Goal: Transaction & Acquisition: Purchase product/service

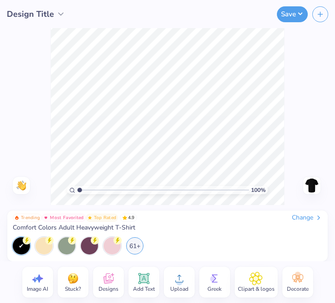
click at [164, 277] on div "Upload" at bounding box center [179, 282] width 31 height 31
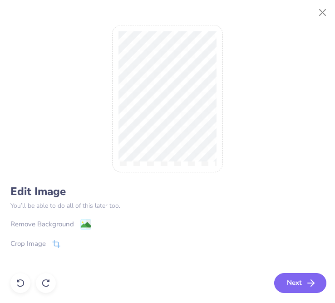
click at [303, 285] on button "Next" at bounding box center [300, 283] width 52 height 20
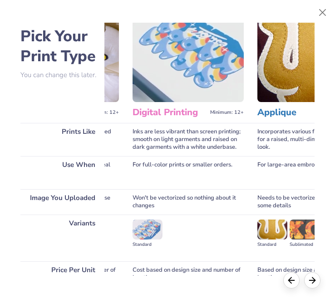
scroll to position [20, 234]
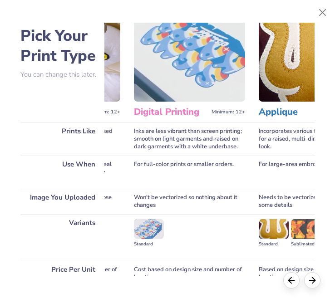
click at [199, 74] on img at bounding box center [189, 55] width 111 height 94
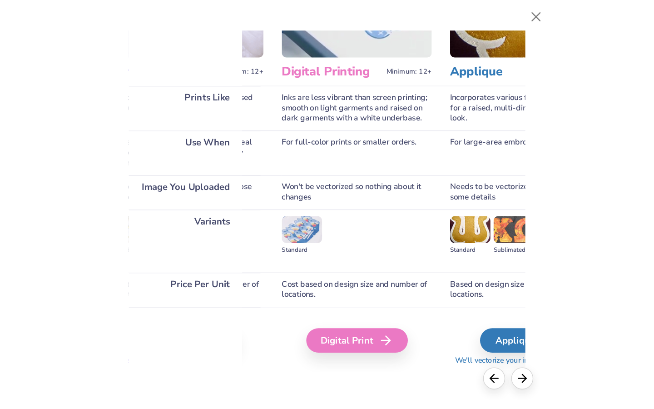
scroll to position [79, 232]
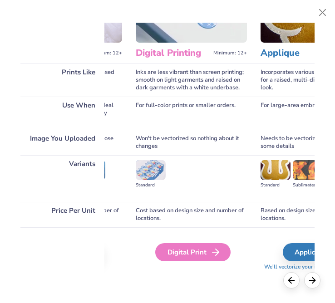
click at [202, 249] on div "Digital Print" at bounding box center [192, 252] width 75 height 18
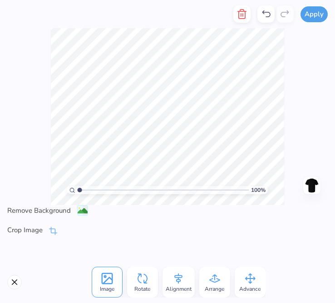
click at [183, 277] on icon at bounding box center [179, 279] width 14 height 14
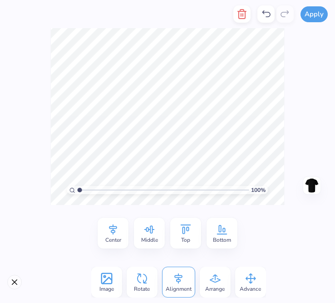
click at [311, 187] on img at bounding box center [312, 185] width 15 height 15
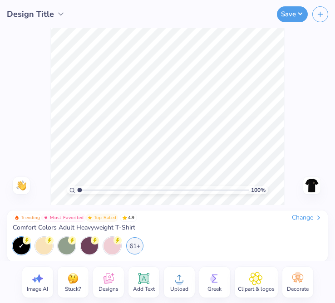
click at [314, 184] on img at bounding box center [312, 185] width 15 height 15
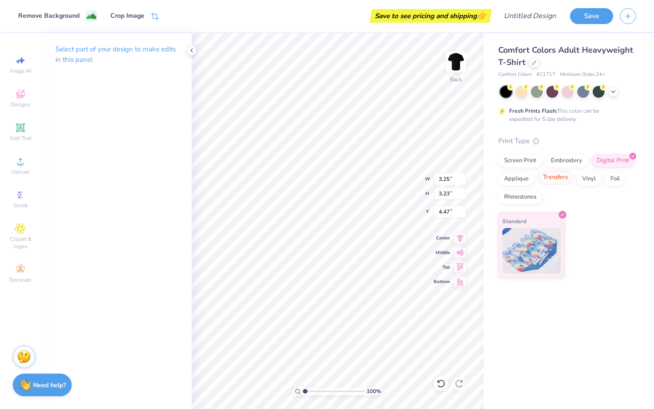
click at [335, 176] on div "Transfers" at bounding box center [555, 178] width 36 height 14
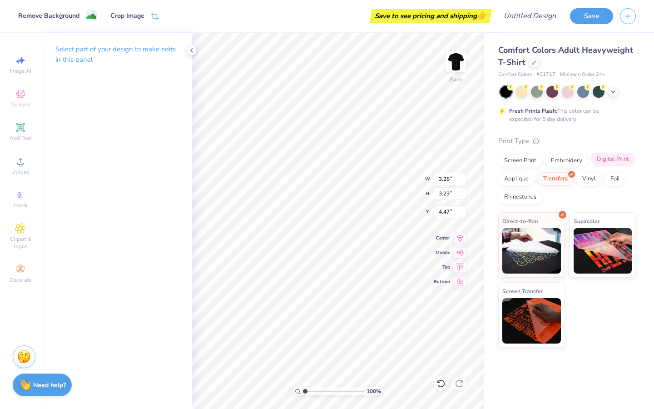
click at [335, 162] on div "Digital Print" at bounding box center [613, 160] width 44 height 14
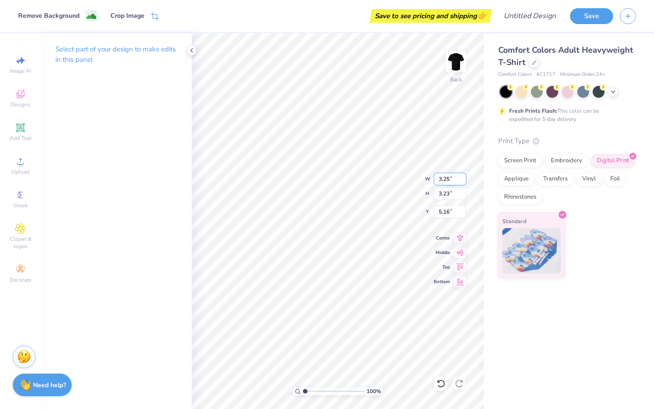
type input "4.91"
type input "3.70"
type input "3.67"
type input "4.13"
click at [72, 52] on p "Select part of your design to make edits in this panel" at bounding box center [116, 54] width 122 height 21
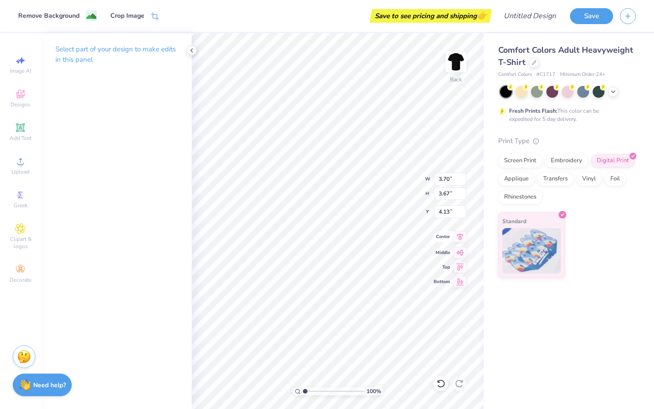
click at [335, 242] on icon at bounding box center [460, 236] width 13 height 11
click at [335, 253] on icon at bounding box center [460, 251] width 13 height 11
click at [335, 264] on icon at bounding box center [460, 265] width 13 height 11
click at [335, 277] on icon at bounding box center [460, 280] width 13 height 11
click at [335, 241] on icon at bounding box center [460, 236] width 13 height 11
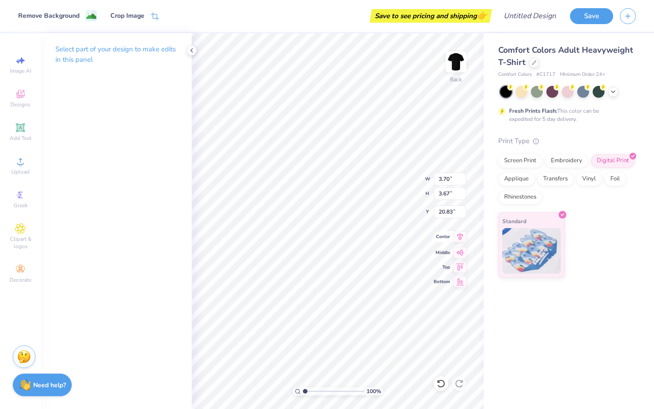
click at [335, 240] on icon at bounding box center [460, 237] width 6 height 8
type input "4.35"
click at [335, 64] on img at bounding box center [456, 62] width 36 height 36
click at [21, 164] on icon at bounding box center [20, 161] width 6 height 6
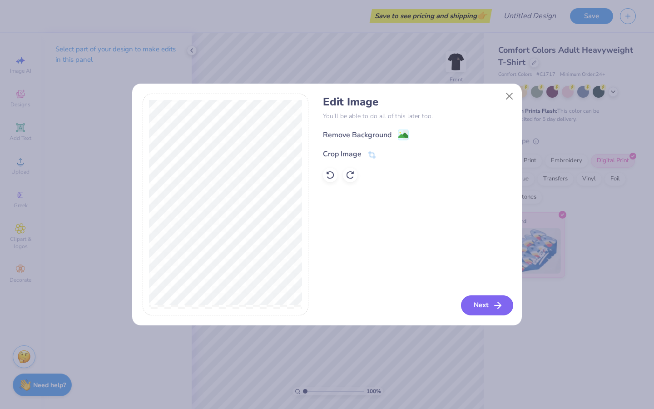
click at [335, 303] on button "Next" at bounding box center [487, 305] width 52 height 20
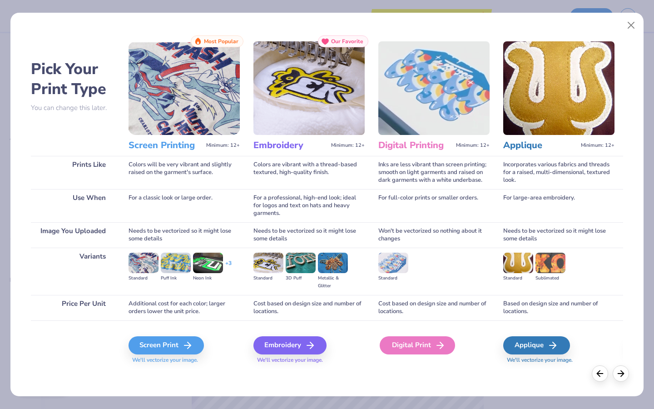
click at [335, 303] on div "Digital Print" at bounding box center [417, 345] width 75 height 18
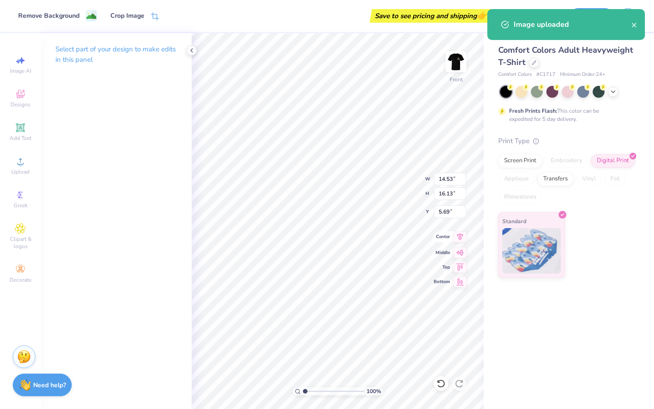
type input "11.75"
type input "13.05"
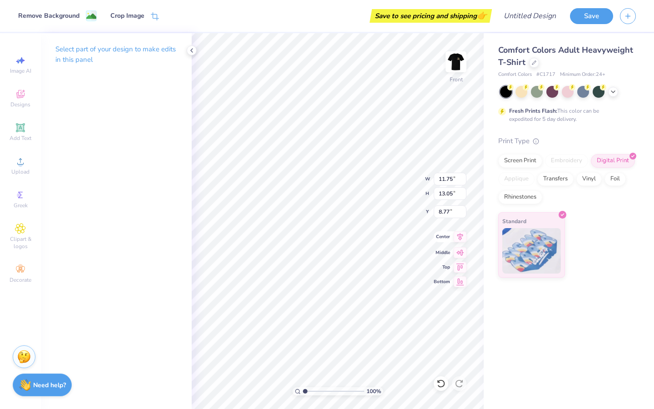
type input "3.61"
drag, startPoint x: 581, startPoint y: 32, endPoint x: 583, endPoint y: 26, distance: 5.9
click at [335, 32] on div "Remove Background Crop Image Save to see pricing and shipping 👉 Design Title Sa…" at bounding box center [327, 204] width 654 height 409
click at [335, 24] on div "Save" at bounding box center [612, 16] width 84 height 32
click at [335, 15] on button "Save" at bounding box center [591, 15] width 43 height 16
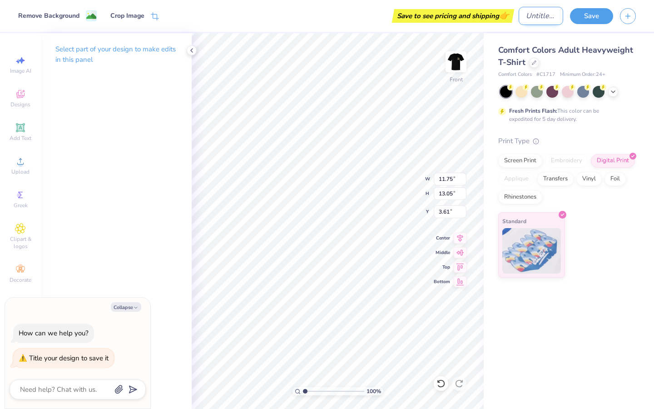
type textarea "x"
click at [335, 24] on input "Design Title" at bounding box center [541, 16] width 45 height 18
type input "l"
type textarea "x"
type input "la"
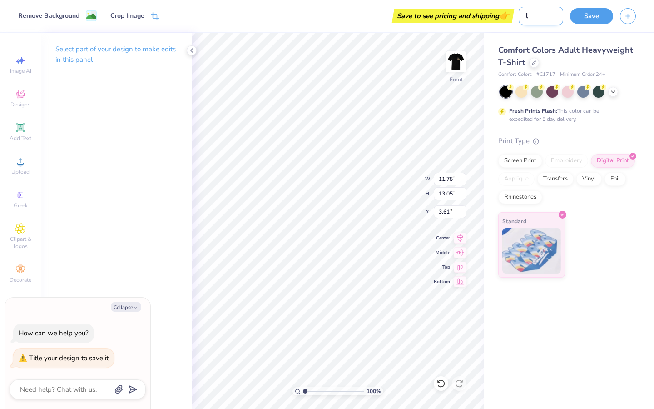
type textarea "x"
type input "lad"
type textarea "x"
type input "[DEMOGRAPHIC_DATA]"
type textarea "x"
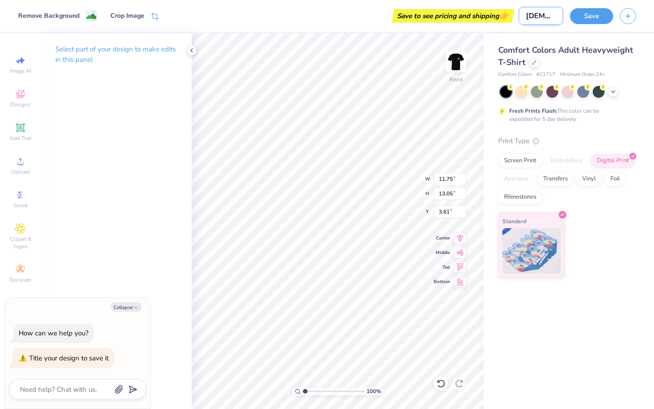
type input "ladyb"
type textarea "x"
type input "ladybi"
type textarea "x"
type input "ladybir"
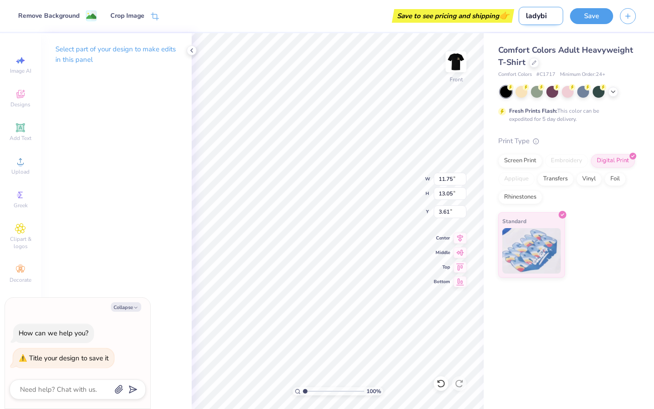
type textarea "x"
type input "ladybird"
type textarea "x"
type input "ladybird"
click at [335, 5] on div "Save" at bounding box center [612, 16] width 84 height 32
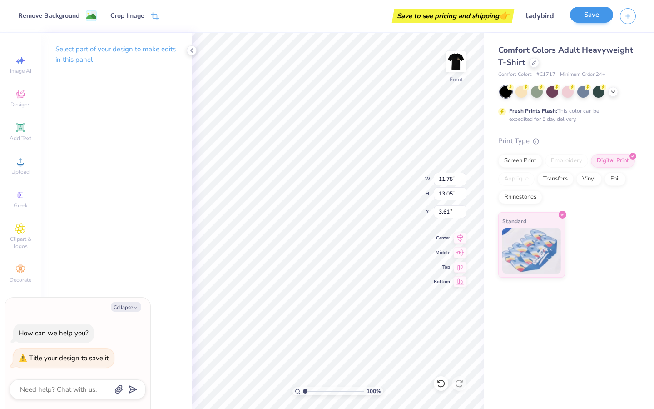
click at [335, 14] on button "Save" at bounding box center [591, 15] width 43 height 16
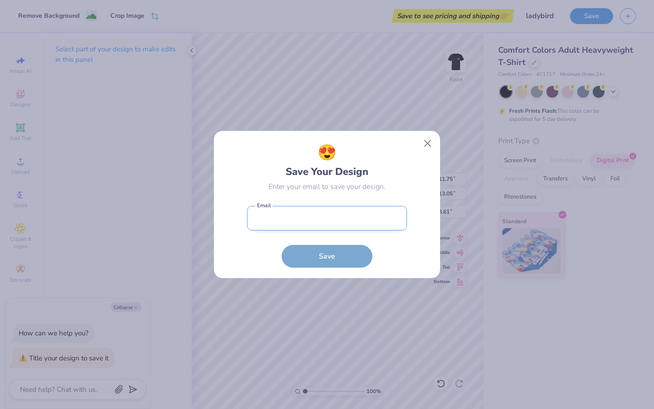
click at [328, 228] on input "email" at bounding box center [327, 218] width 160 height 25
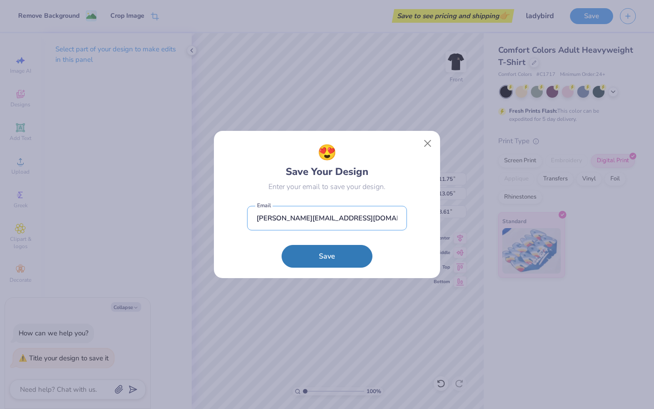
type input "[PERSON_NAME][EMAIL_ADDRESS][DOMAIN_NAME]"
click at [328, 272] on div "😍 Save Your Design Enter your email to save your design. [PERSON_NAME][EMAIL_AD…" at bounding box center [327, 204] width 226 height 147
click at [329, 253] on button "Save" at bounding box center [327, 254] width 91 height 23
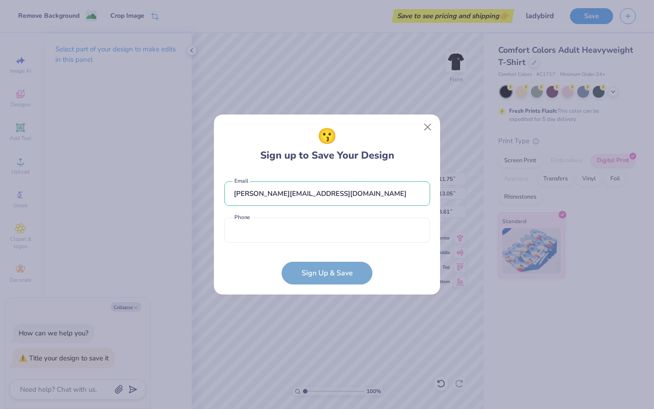
click at [313, 262] on form "[PERSON_NAME][EMAIL_ADDRESS][DOMAIN_NAME] Email Phone is a required field Phone…" at bounding box center [327, 228] width 206 height 112
click at [313, 276] on form "[PERSON_NAME][EMAIL_ADDRESS][DOMAIN_NAME] Email Phone is a required field Phone…" at bounding box center [327, 228] width 206 height 112
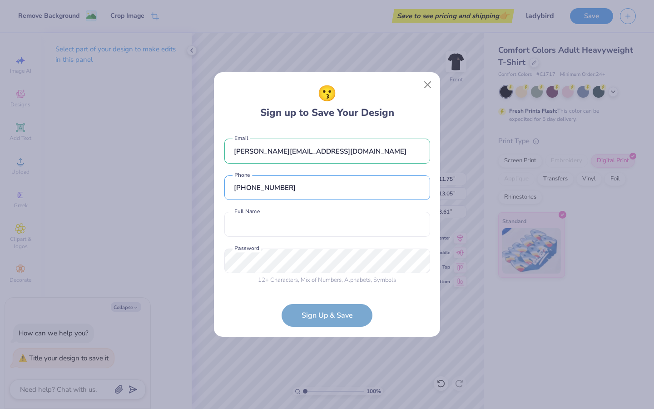
type input "[PHONE_NUMBER]"
click at [311, 246] on div "[PERSON_NAME][EMAIL_ADDRESS][DOMAIN_NAME] Email [PHONE_NUMBER] Phone Full Name …" at bounding box center [327, 209] width 206 height 160
type input "[PERSON_NAME]"
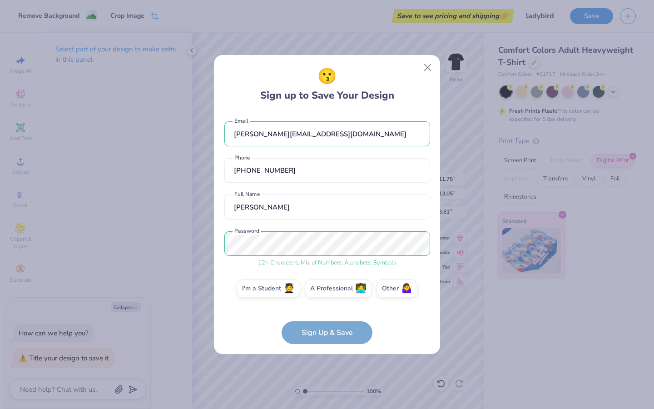
click at [304, 303] on form "[PERSON_NAME][EMAIL_ADDRESS][DOMAIN_NAME] Email [PHONE_NUMBER] Phone [PERSON_NA…" at bounding box center [327, 228] width 206 height 232
click at [291, 291] on span "🧑‍🎓" at bounding box center [288, 287] width 11 height 10
click at [324, 291] on input "I'm a Student 🧑‍🎓" at bounding box center [327, 290] width 6 height 6
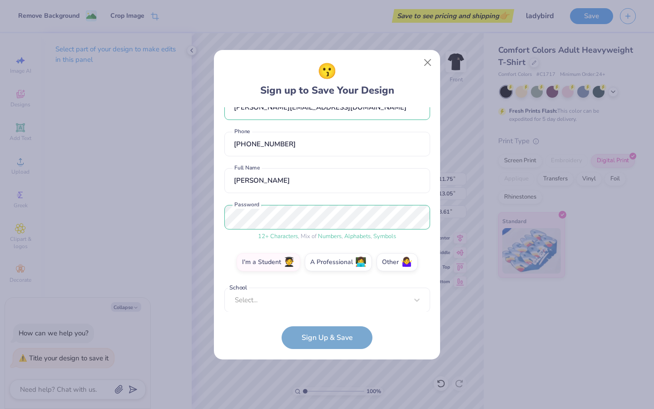
click at [308, 303] on div "Select..." at bounding box center [327, 299] width 206 height 25
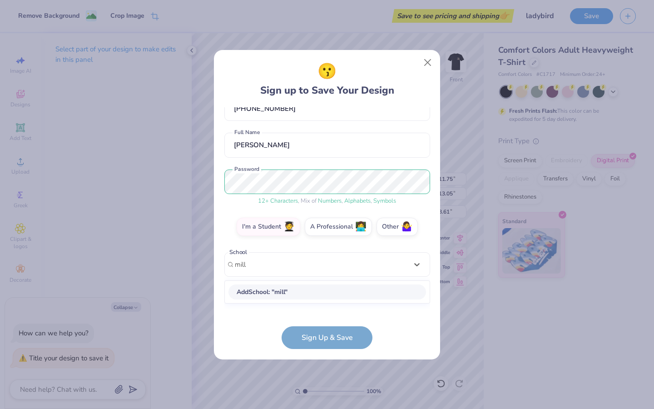
scroll to position [49, 0]
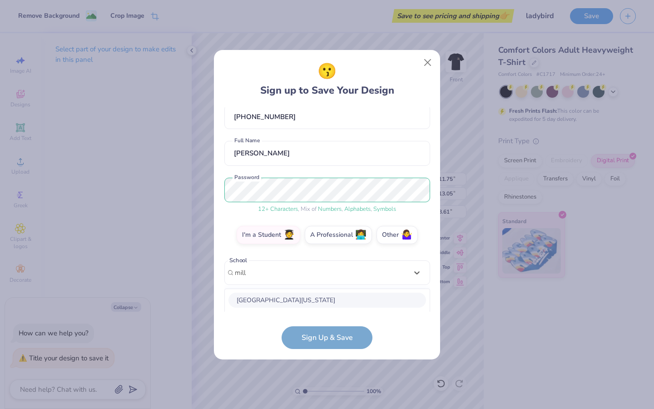
click at [310, 292] on div "[GEOGRAPHIC_DATA][US_STATE]" at bounding box center [327, 299] width 198 height 15
type input "mill"
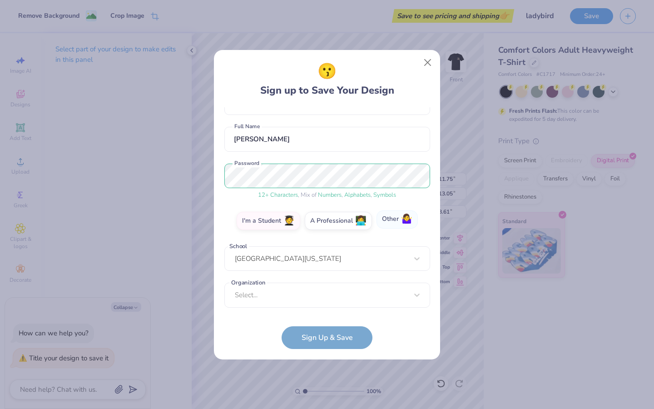
click at [335, 218] on label "Other 🤷‍♀️" at bounding box center [396, 219] width 41 height 18
click at [330, 282] on input "Other 🤷‍♀️" at bounding box center [327, 285] width 6 height 6
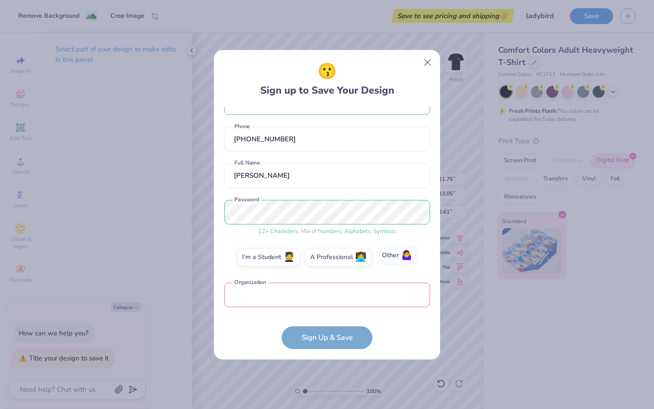
click at [335, 262] on label "Other 🤷‍♀️" at bounding box center [396, 256] width 41 height 18
click at [330, 282] on input "Other 🤷‍♀️" at bounding box center [327, 285] width 6 height 6
click at [335, 290] on input "text" at bounding box center [327, 294] width 206 height 25
type input "m"
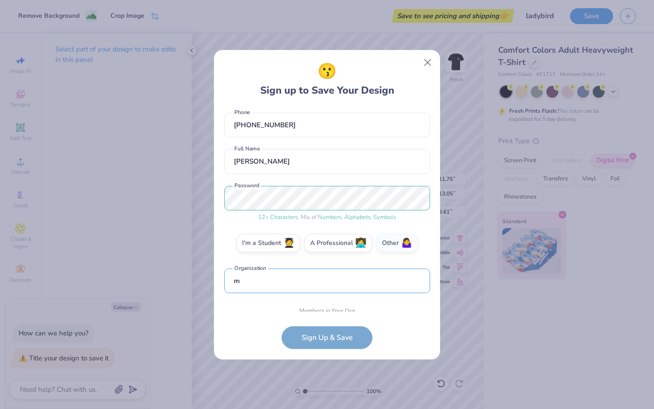
scroll to position [81, 0]
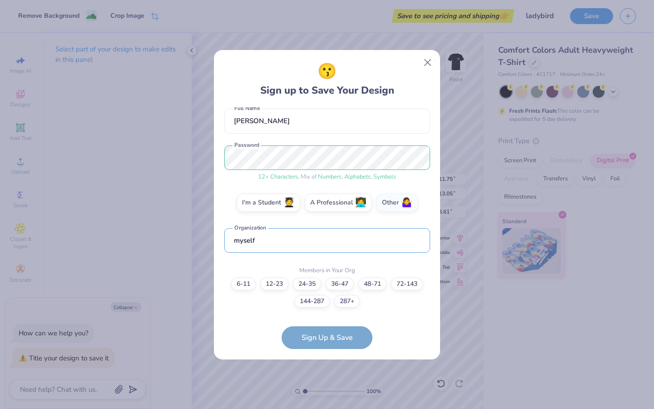
type input "myself"
click at [246, 272] on div "Members in Your Org 6-11 12-23 [PHONE_NUMBER] [PHONE_NUMBER] [PHONE_NUMBER]+" at bounding box center [327, 285] width 206 height 43
click at [244, 279] on label "6-11" at bounding box center [243, 282] width 25 height 13
click at [324, 303] on input "6-11" at bounding box center [327, 373] width 6 height 6
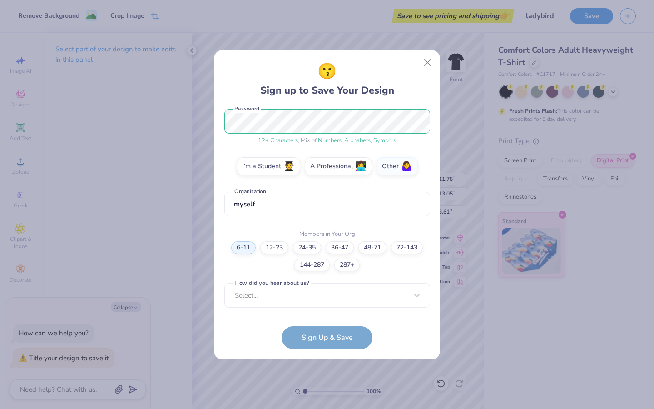
click at [325, 303] on div "[PERSON_NAME][EMAIL_ADDRESS][DOMAIN_NAME] Email [PHONE_NUMBER] Phone [PERSON_NA…" at bounding box center [327, 209] width 206 height 204
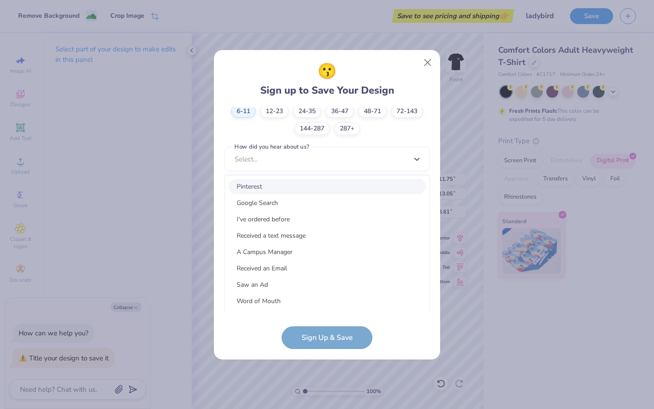
click at [296, 193] on div "Pinterest" at bounding box center [327, 186] width 198 height 15
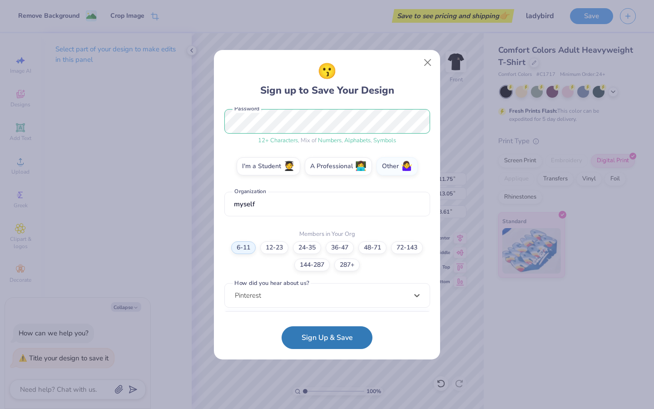
drag, startPoint x: 274, startPoint y: 290, endPoint x: 274, endPoint y: 240, distance: 50.4
click at [274, 290] on div "option Pinterest selected, 1 of 15. 15 results available. Use Up and Down to ch…" at bounding box center [327, 366] width 206 height 166
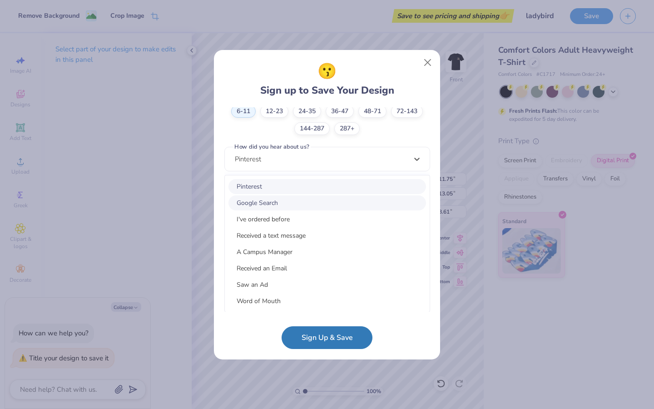
click at [282, 203] on div "Google Search" at bounding box center [327, 202] width 198 height 15
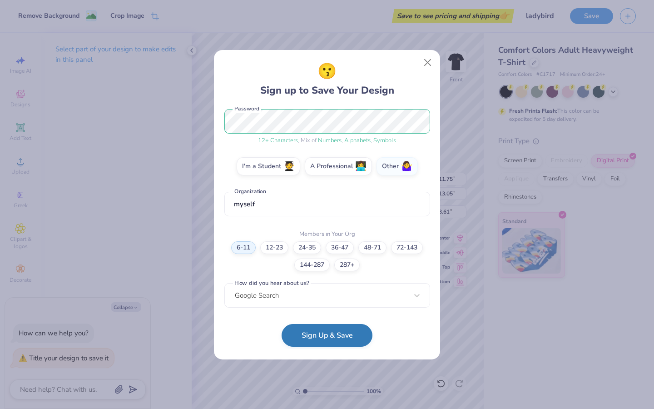
click at [315, 303] on button "Sign Up & Save" at bounding box center [327, 335] width 91 height 23
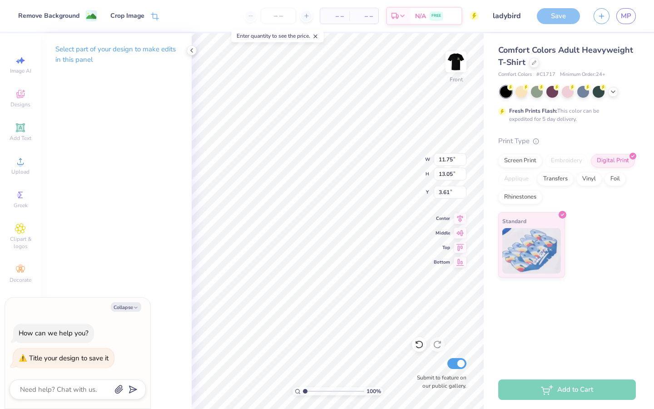
click at [335, 303] on div "Add to Cart" at bounding box center [567, 389] width 138 height 20
click at [335, 15] on span "FREE" at bounding box center [436, 17] width 10 height 6
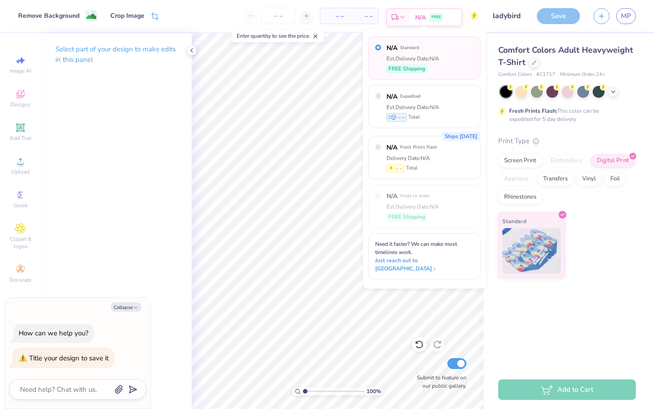
click at [335, 15] on span "FREE" at bounding box center [436, 17] width 10 height 6
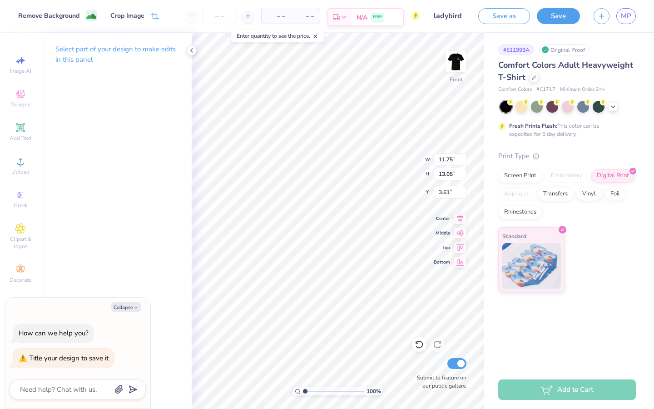
click at [335, 16] on span "FREE" at bounding box center [378, 17] width 10 height 6
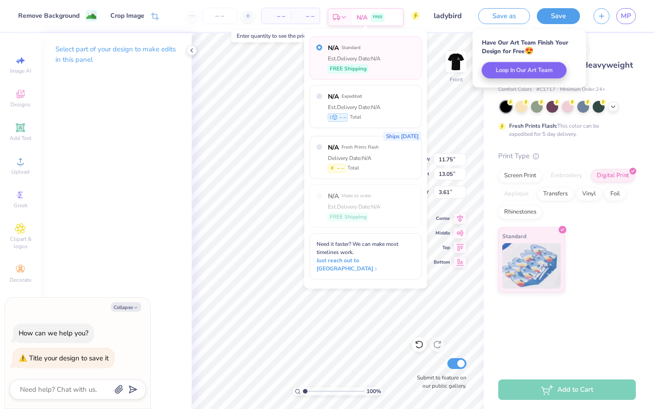
click at [335, 16] on span "FREE" at bounding box center [378, 17] width 10 height 6
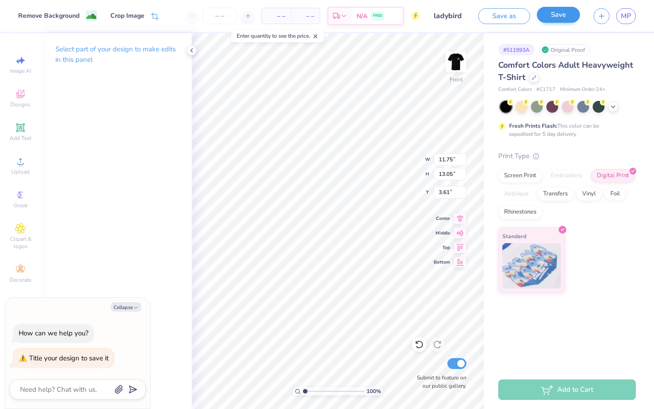
click at [335, 12] on button "Save" at bounding box center [558, 15] width 43 height 16
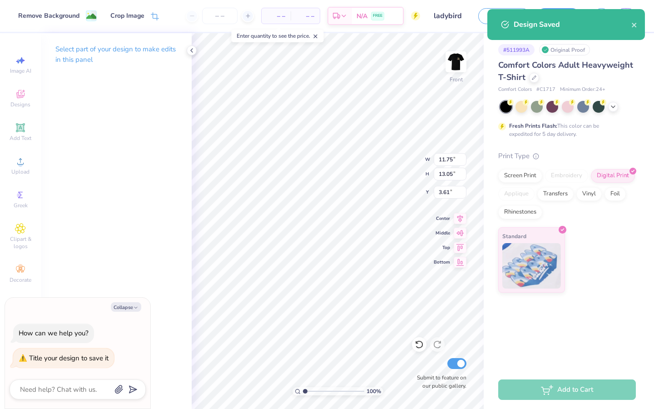
click at [335, 303] on div "# 511993A Original Proof Comfort Colors Adult Heavyweight T-Shirt Comfort Color…" at bounding box center [569, 201] width 170 height 337
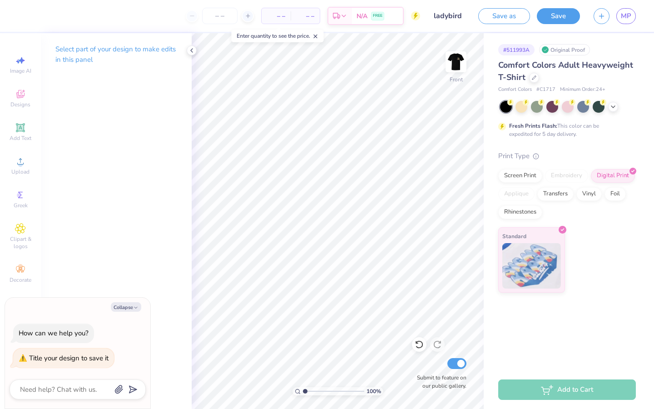
click at [294, 36] on div "Enter quantity to see the price." at bounding box center [278, 36] width 92 height 13
click at [287, 16] on div "– – Per Item" at bounding box center [276, 15] width 29 height 15
click at [282, 16] on span "– –" at bounding box center [276, 16] width 18 height 10
type textarea "x"
click at [280, 20] on span "– –" at bounding box center [276, 16] width 18 height 10
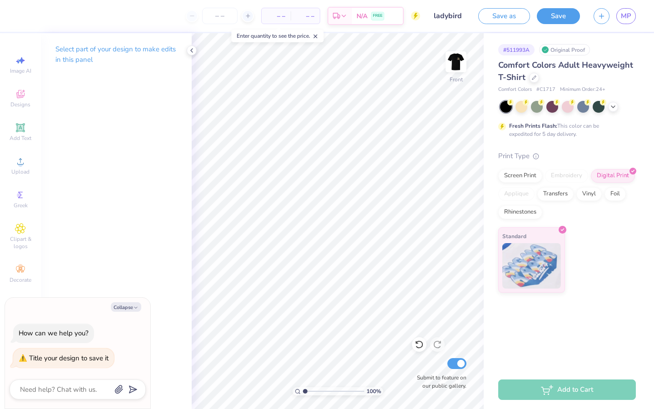
click at [304, 17] on span "– –" at bounding box center [305, 16] width 18 height 10
click at [308, 17] on span "– –" at bounding box center [305, 16] width 18 height 10
click at [249, 15] on icon at bounding box center [248, 16] width 6 height 6
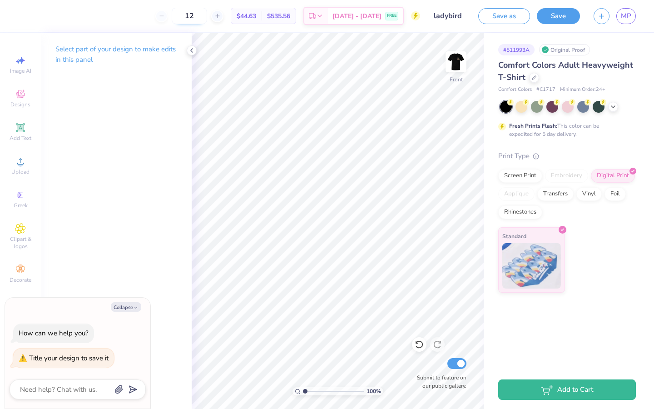
click at [207, 12] on input "12" at bounding box center [189, 16] width 35 height 16
click at [207, 21] on input "12" at bounding box center [189, 16] width 35 height 16
type input "12"
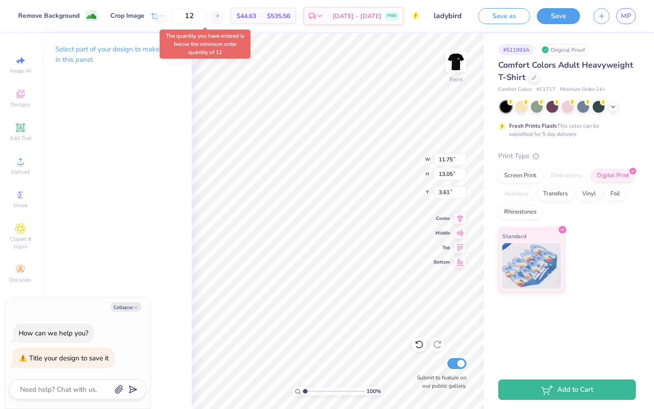
type textarea "x"
click at [183, 18] on div "12" at bounding box center [189, 16] width 68 height 16
click at [179, 18] on div "12" at bounding box center [189, 16] width 68 height 16
